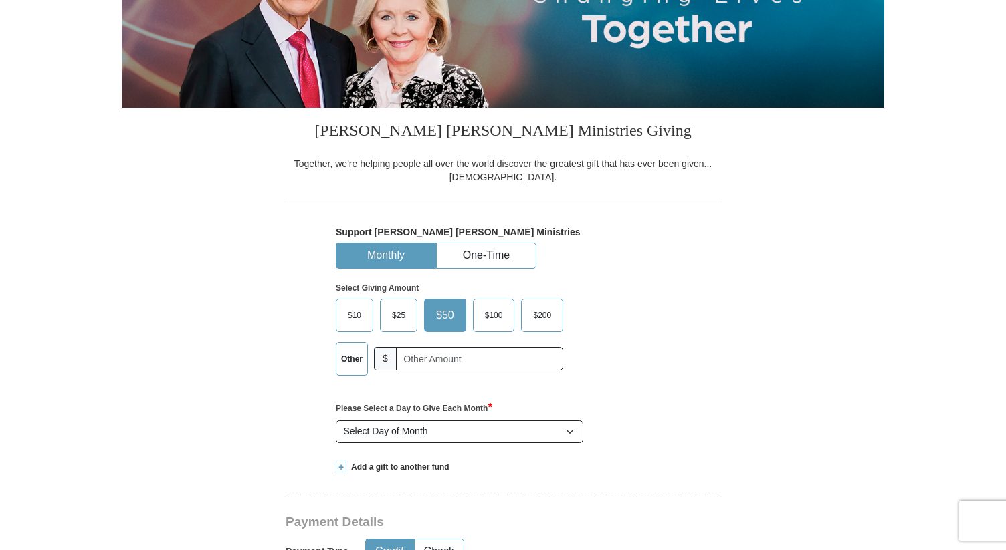
scroll to position [219, 0]
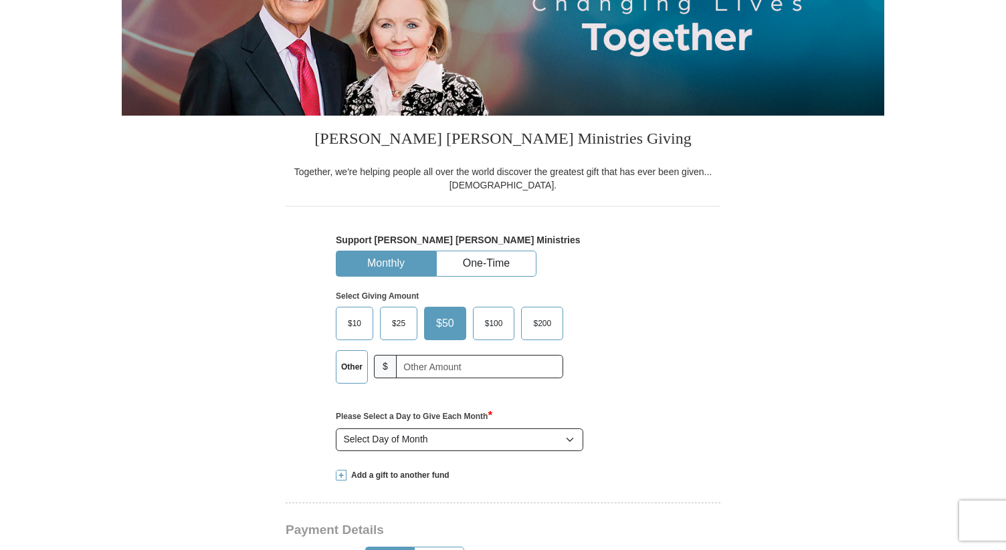
click at [512, 276] on div "Support [PERSON_NAME] [PERSON_NAME] Ministries Monthly One-Time Select Giving A…" at bounding box center [503, 345] width 334 height 221
click at [511, 262] on button "One-Time" at bounding box center [486, 263] width 99 height 25
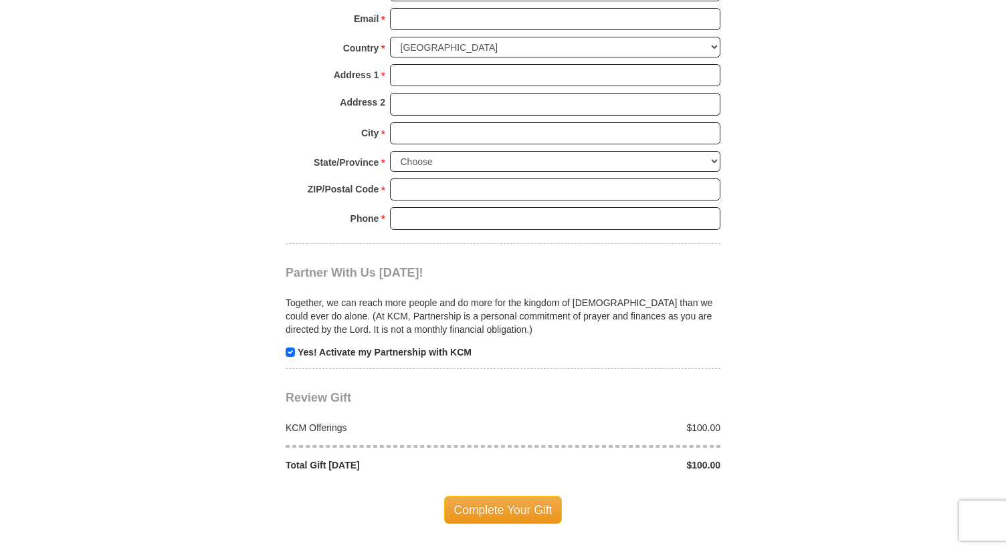
scroll to position [1100, 0]
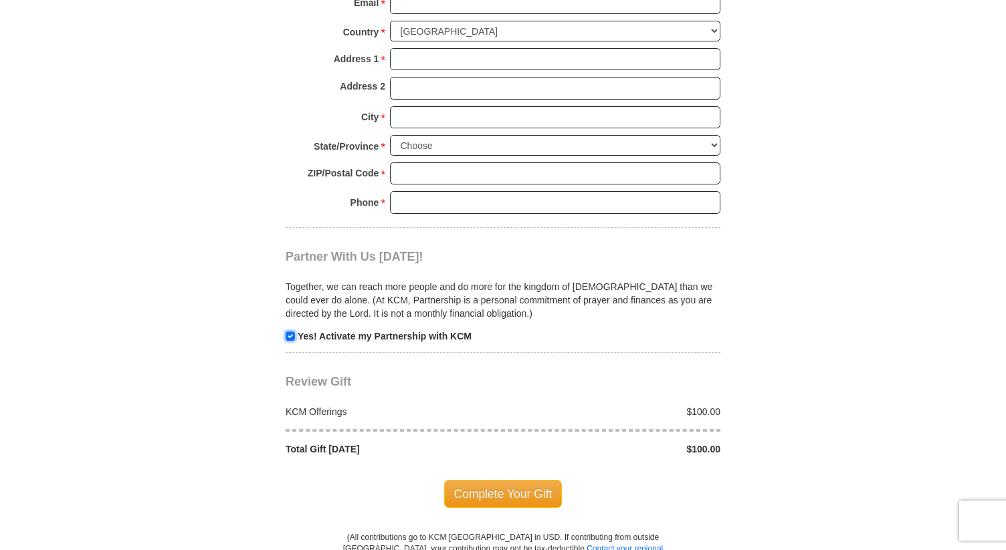
click at [294, 341] on input "checkbox" at bounding box center [290, 336] width 9 height 9
checkbox input "false"
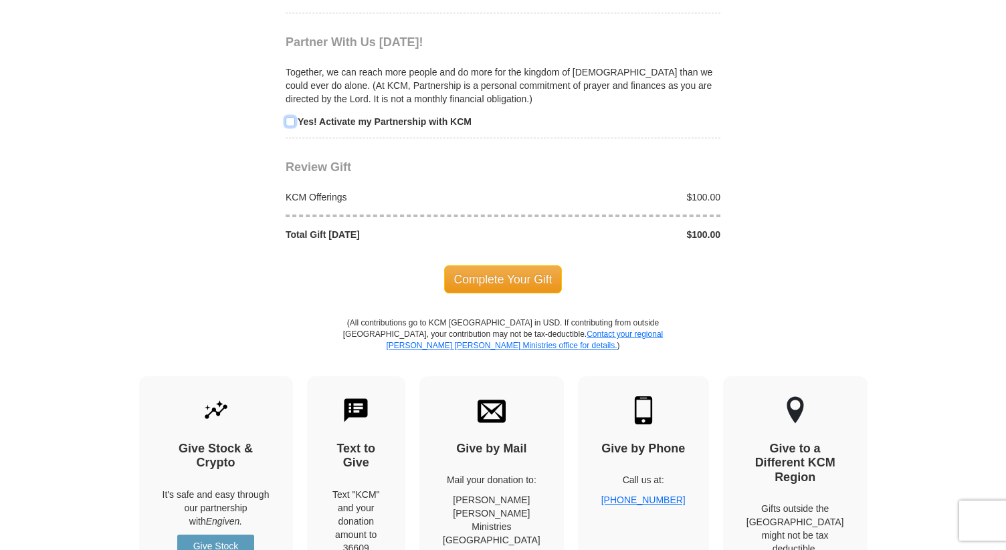
scroll to position [1465, 0]
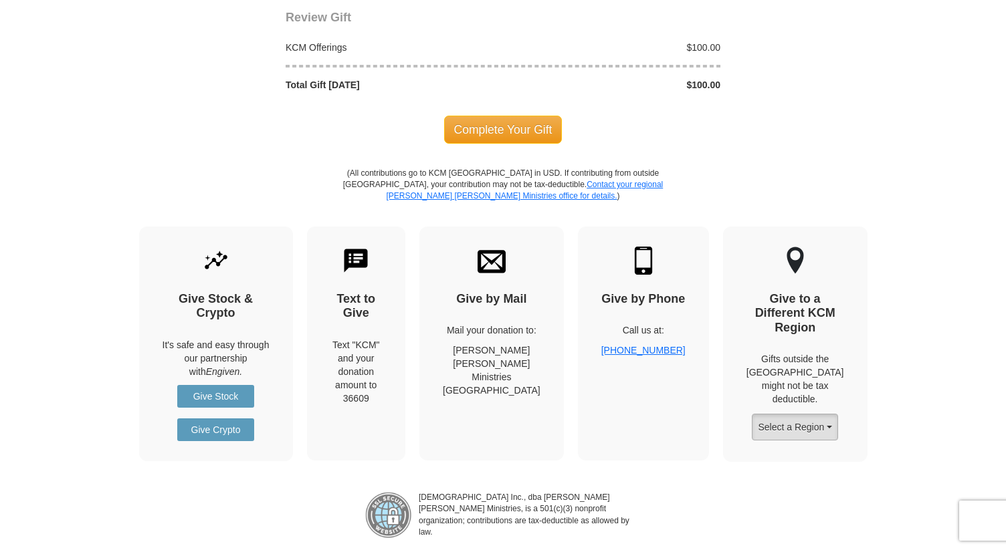
click at [793, 414] on button "Select a Region" at bounding box center [795, 427] width 86 height 27
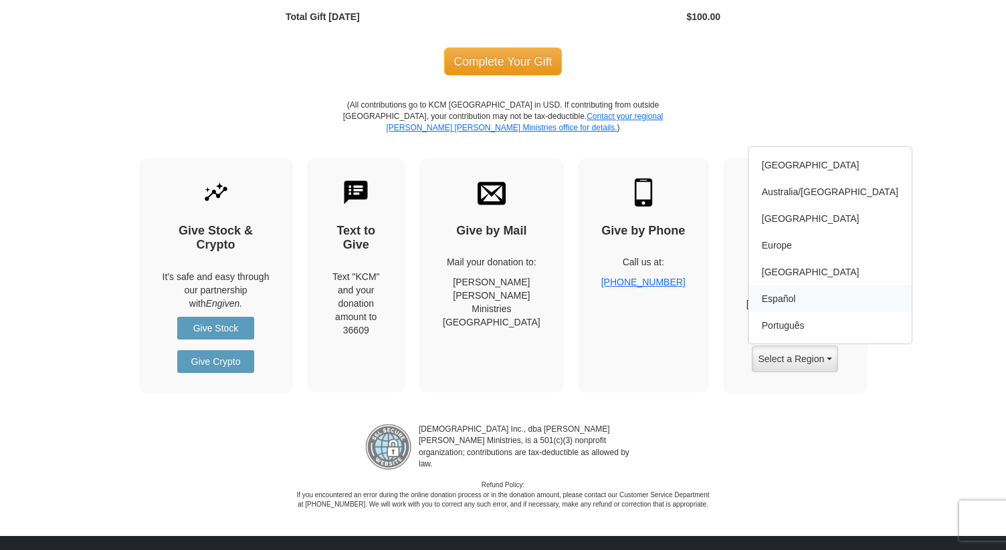
scroll to position [1536, 0]
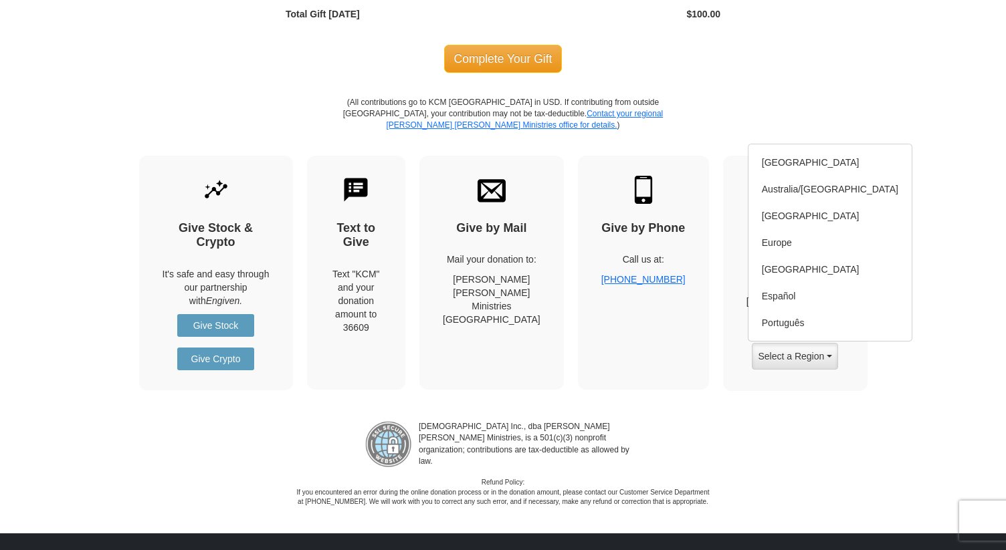
click at [819, 447] on div "[DEMOGRAPHIC_DATA] Inc., dba [PERSON_NAME] [PERSON_NAME] Ministries, is a 501(c…" at bounding box center [503, 459] width 1006 height 96
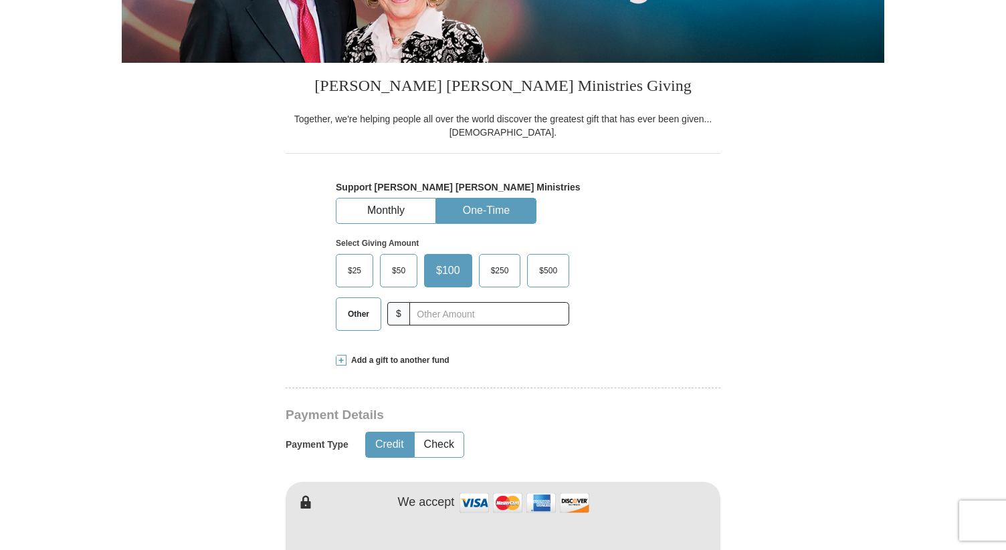
scroll to position [274, 0]
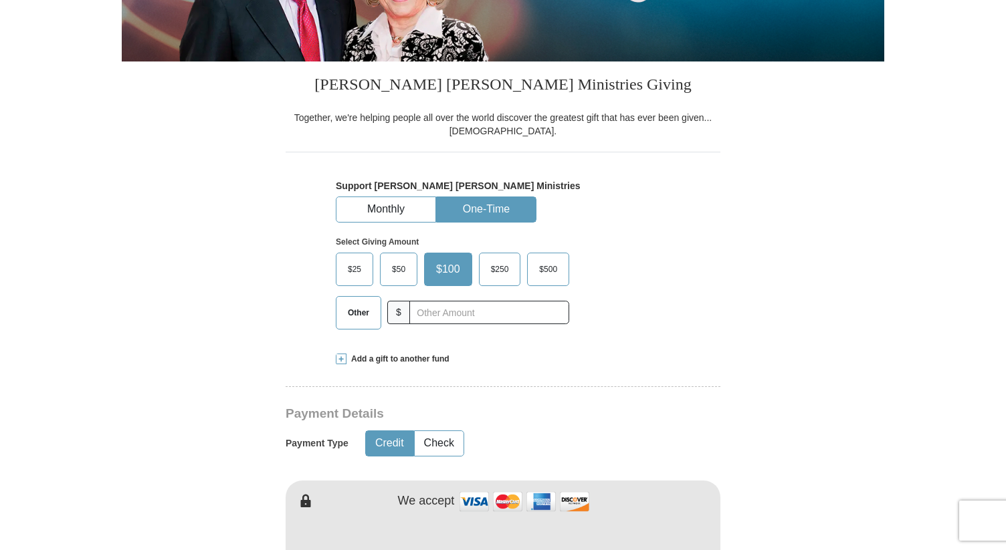
click at [550, 270] on span "$500" at bounding box center [547, 270] width 31 height 20
click at [0, 0] on input "$500" at bounding box center [0, 0] width 0 height 0
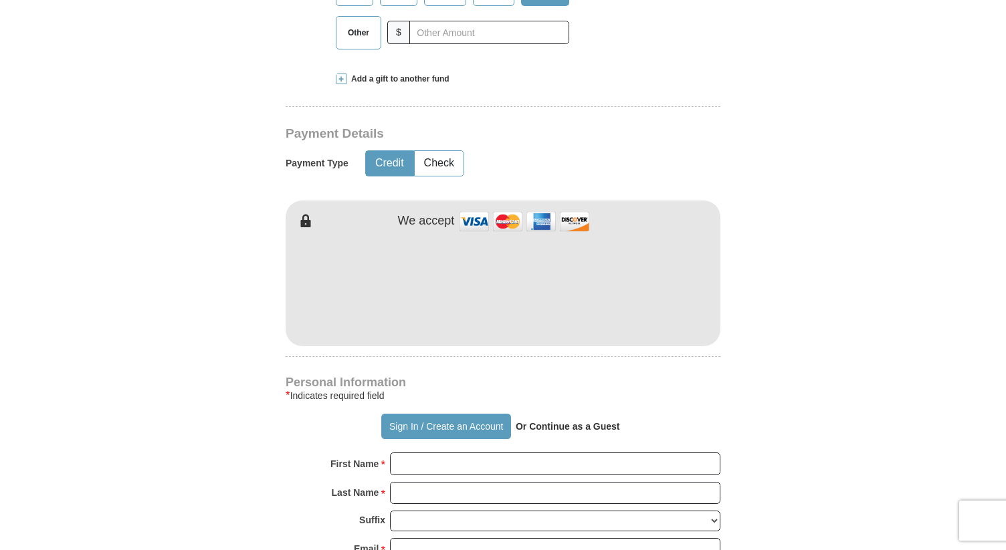
scroll to position [575, 0]
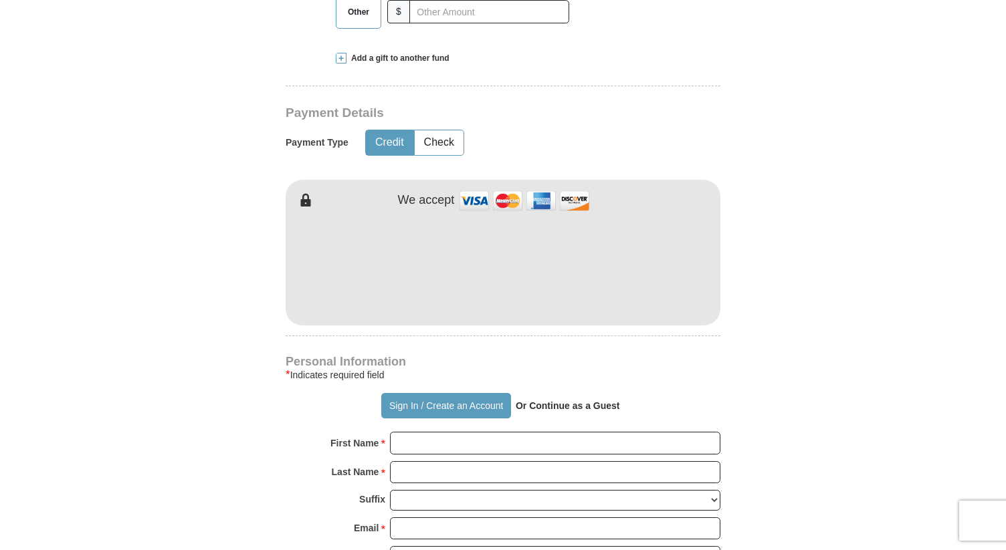
click at [785, 243] on form "Already have an account? Sign in for faster giving. Don't have an account? Crea…" at bounding box center [503, 298] width 763 height 1638
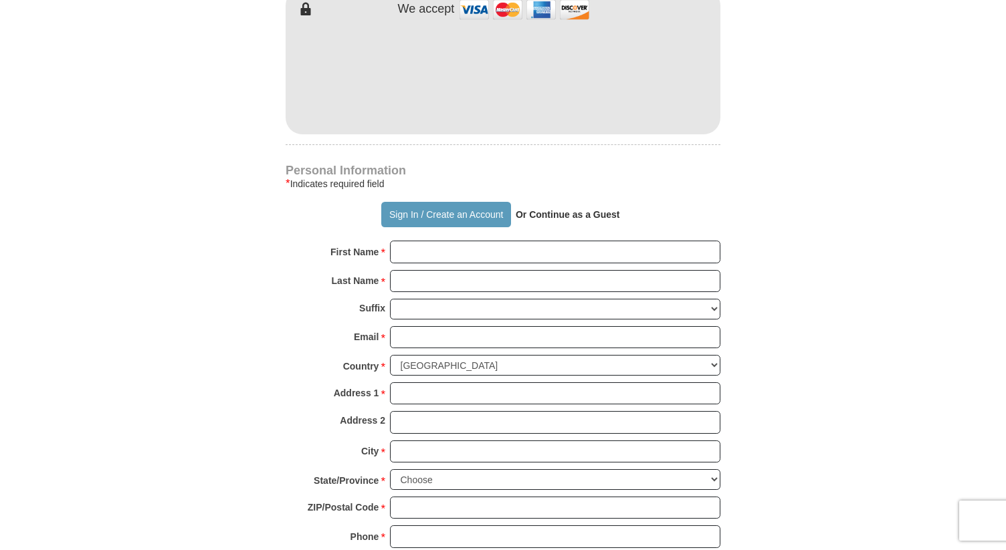
scroll to position [771, 0]
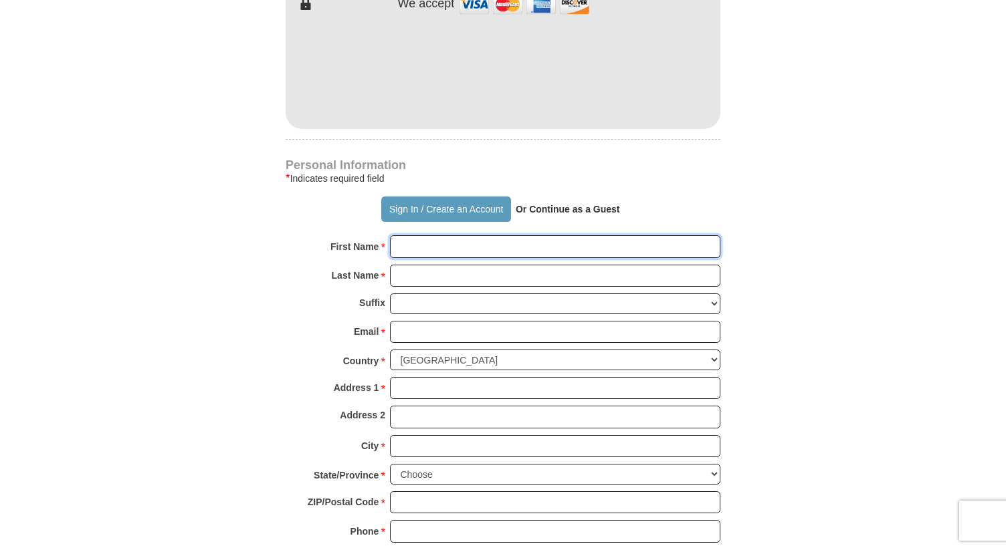
click at [590, 245] on input "First Name *" at bounding box center [555, 246] width 330 height 23
type input "Kylee"
type input "[PERSON_NAME]"
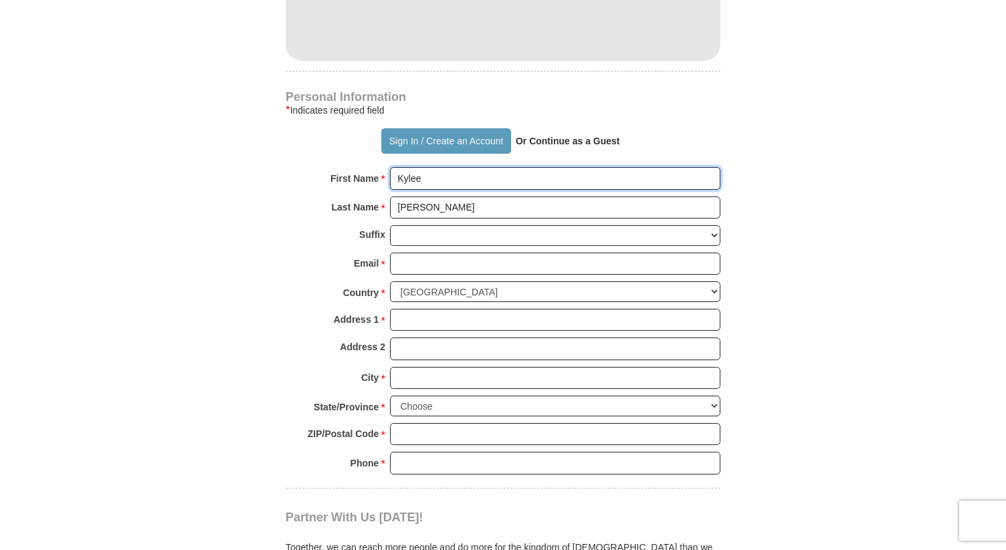
scroll to position [850, 0]
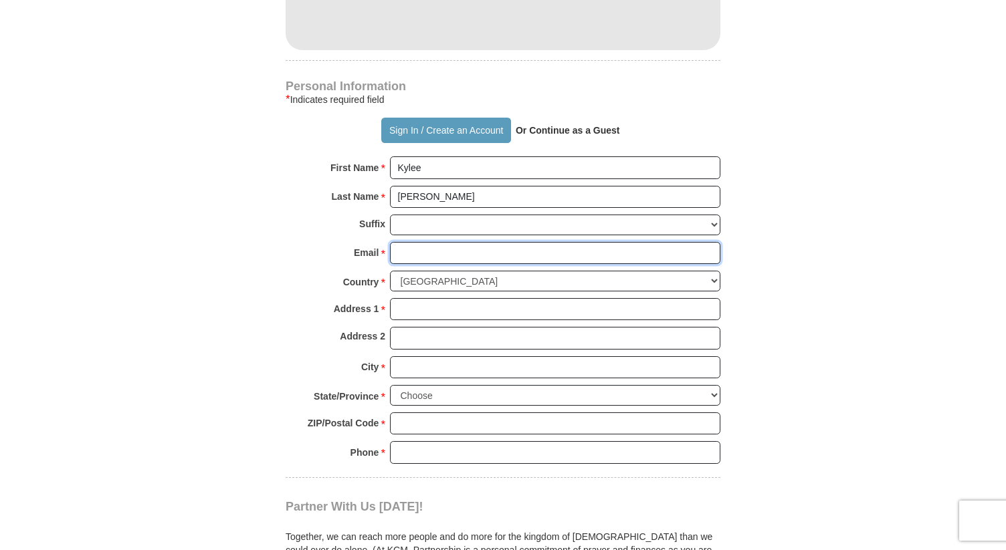
click at [505, 254] on input "Email *" at bounding box center [555, 253] width 330 height 23
type input "y"
type input "[EMAIL_ADDRESS][DOMAIN_NAME]"
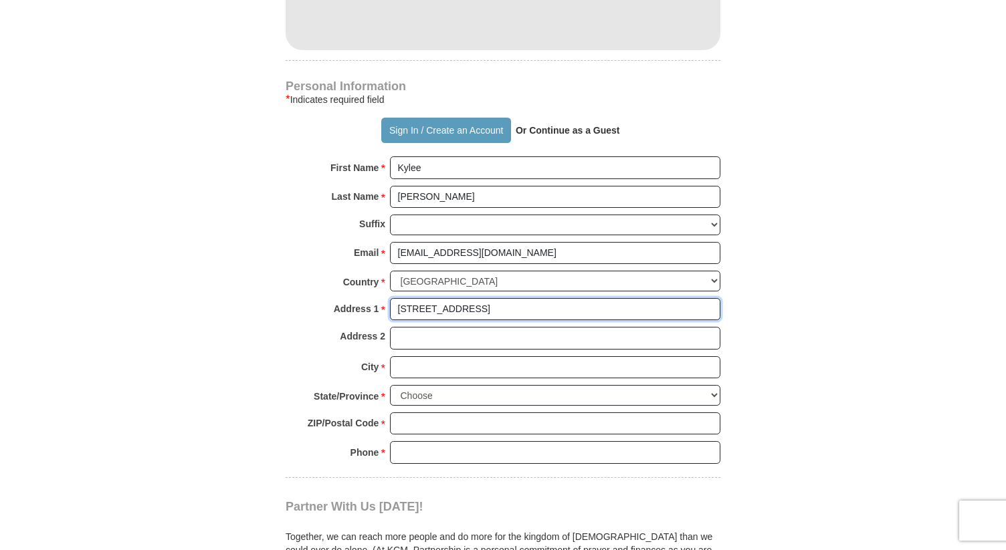
type input "[STREET_ADDRESS]"
type input "E3204"
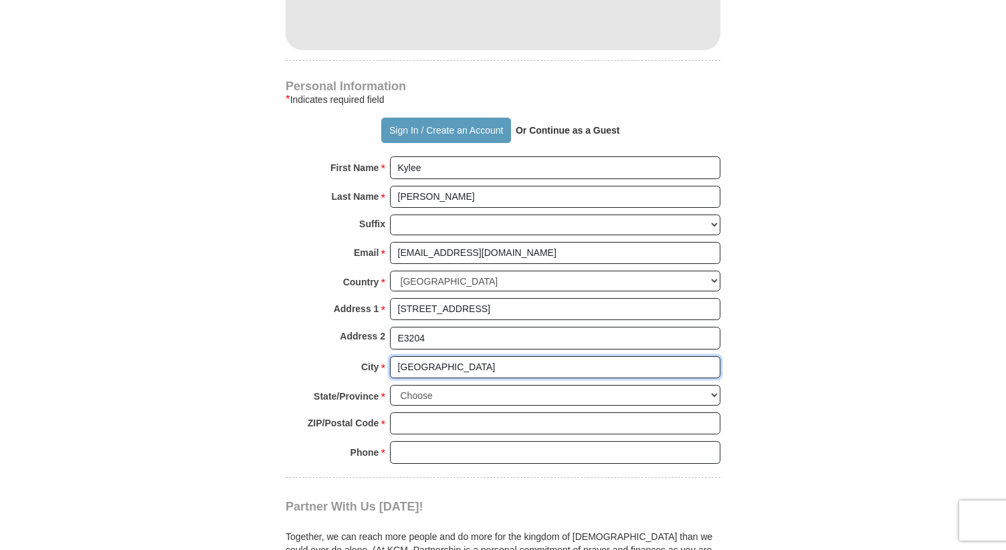
type input "[GEOGRAPHIC_DATA]"
select select "CO"
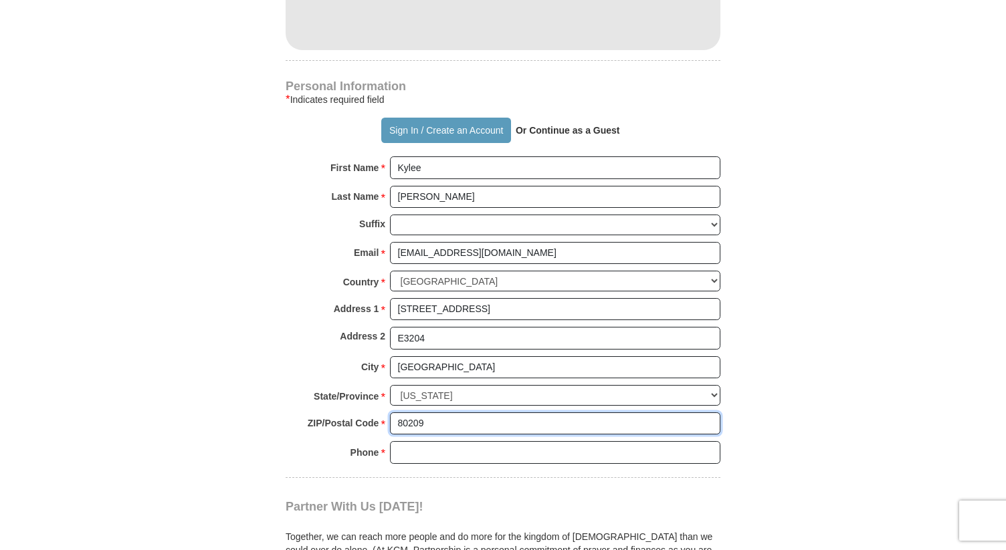
type input "80209"
click at [461, 447] on input "Phone * *" at bounding box center [555, 452] width 330 height 23
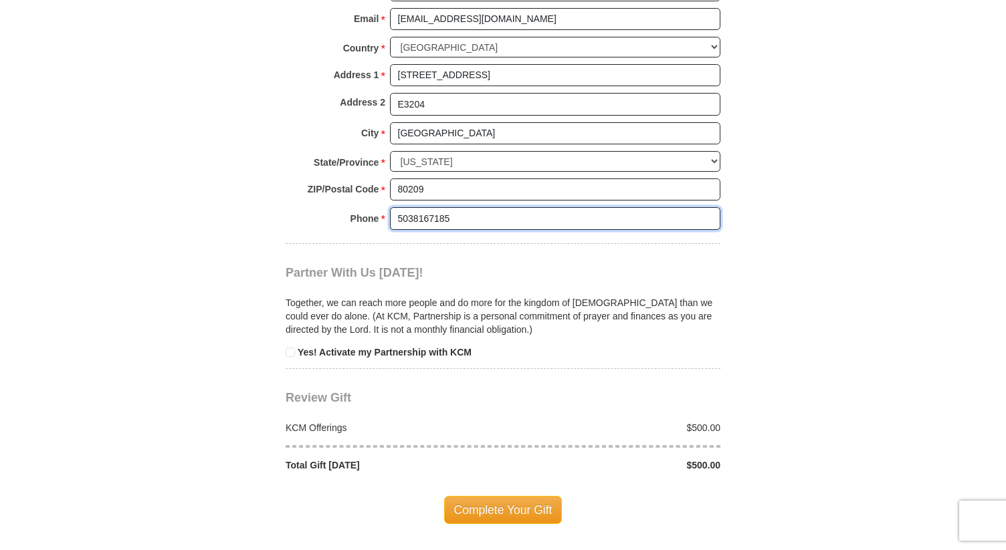
scroll to position [1229, 0]
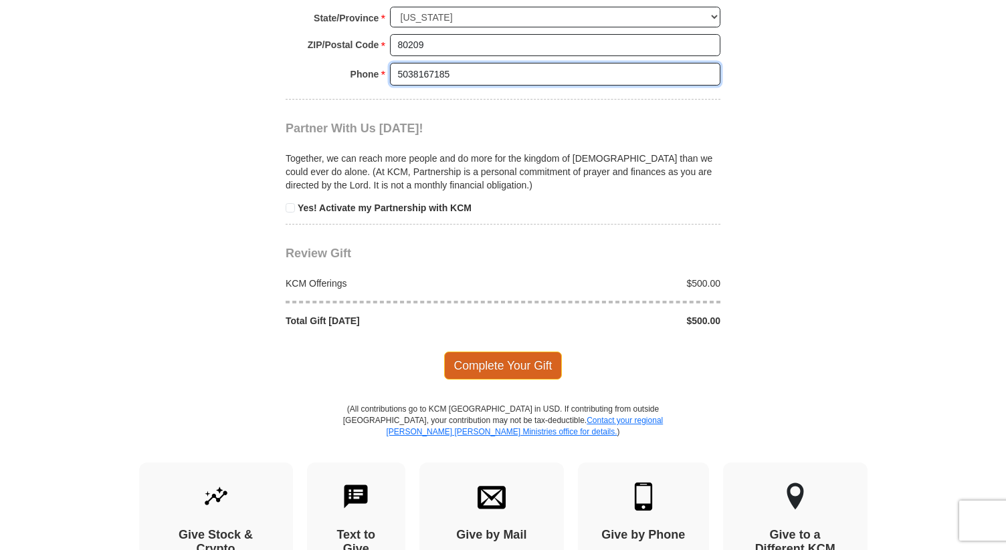
type input "5038167185"
click at [505, 365] on span "Complete Your Gift" at bounding box center [503, 366] width 118 height 28
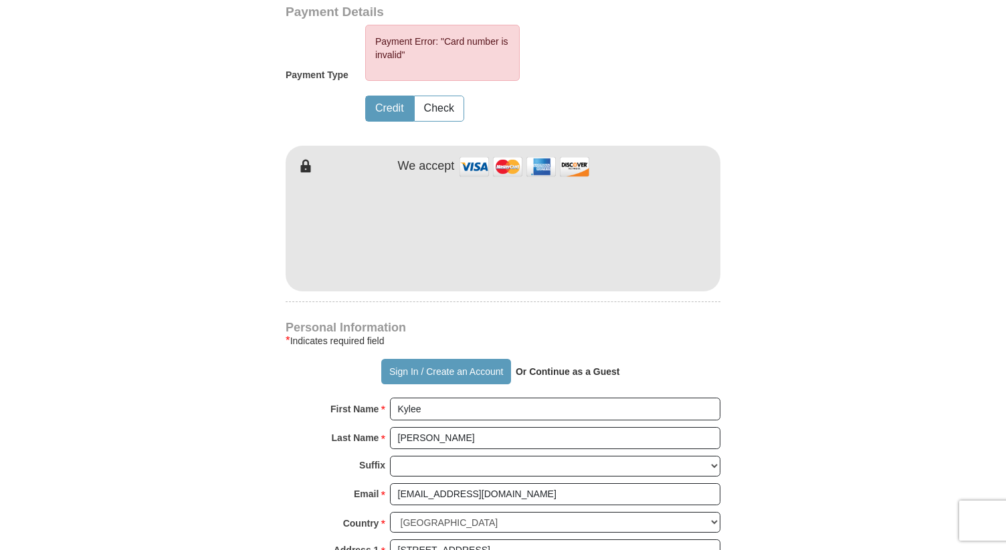
scroll to position [593, 0]
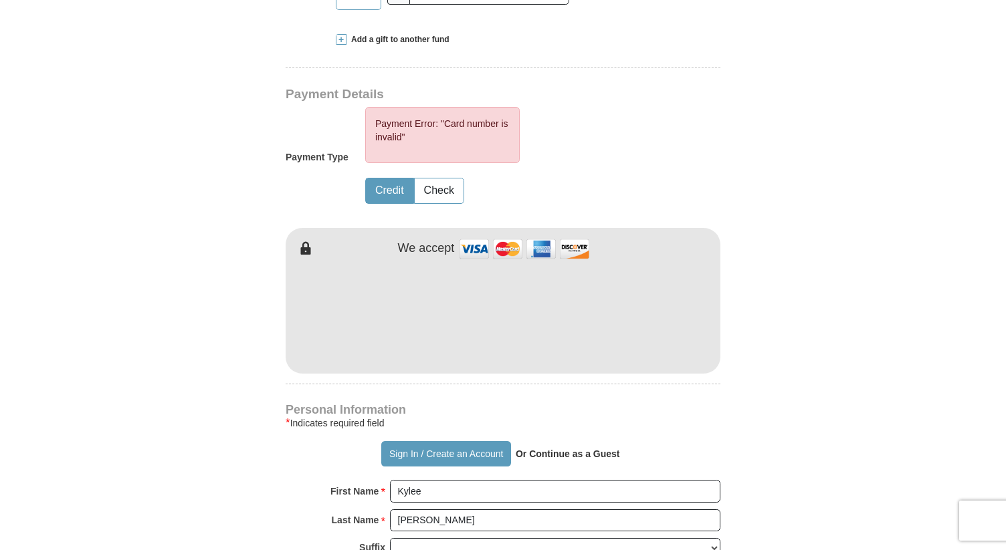
click at [732, 274] on form "Already have an account? Sign in for faster giving. Don't have an account? Crea…" at bounding box center [503, 312] width 763 height 1705
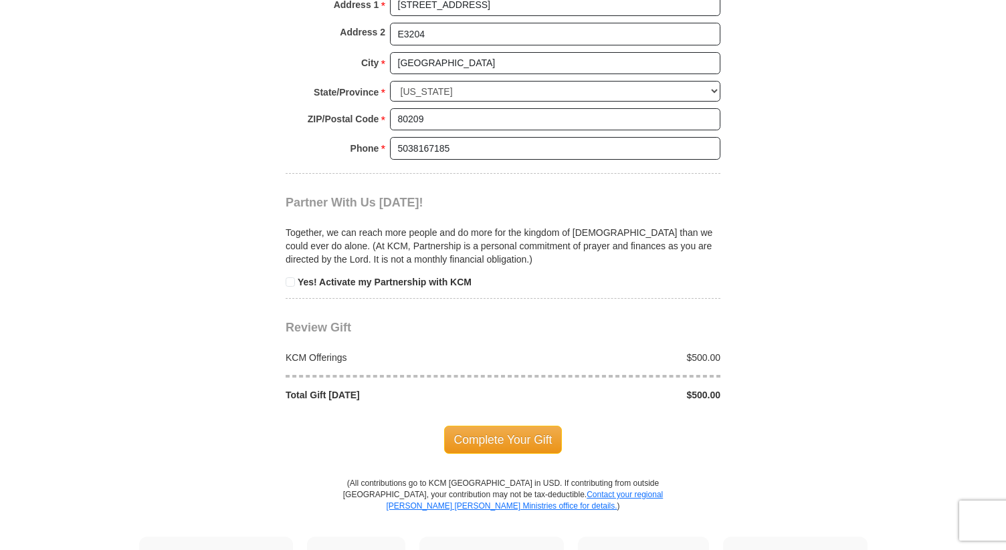
scroll to position [1348, 0]
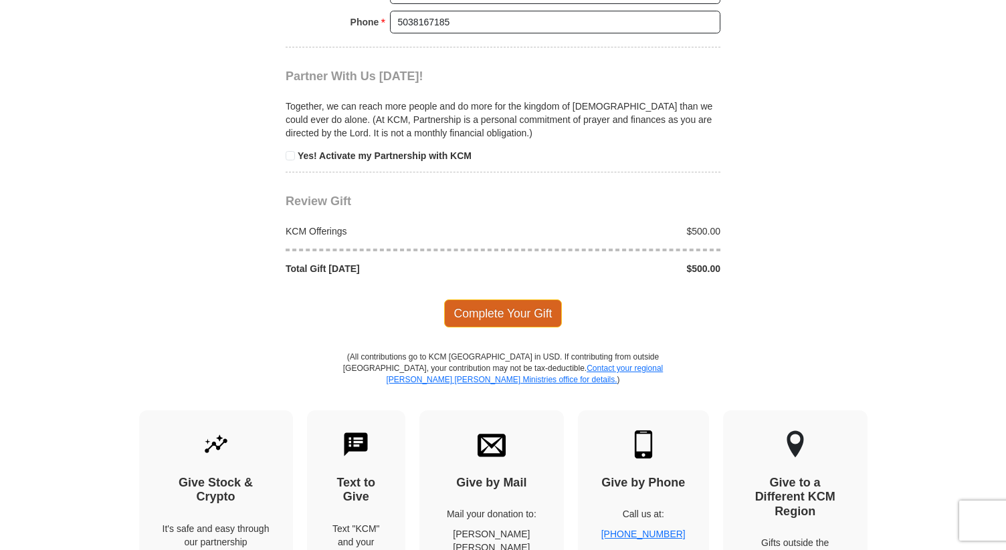
click at [482, 324] on span "Complete Your Gift" at bounding box center [503, 314] width 118 height 28
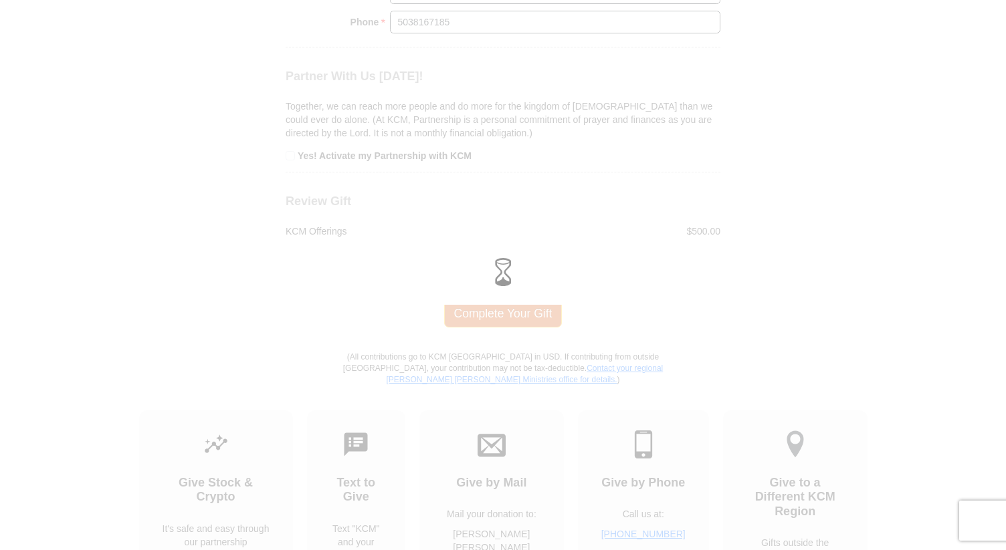
scroll to position [1281, 0]
